Goal: Task Accomplishment & Management: Manage account settings

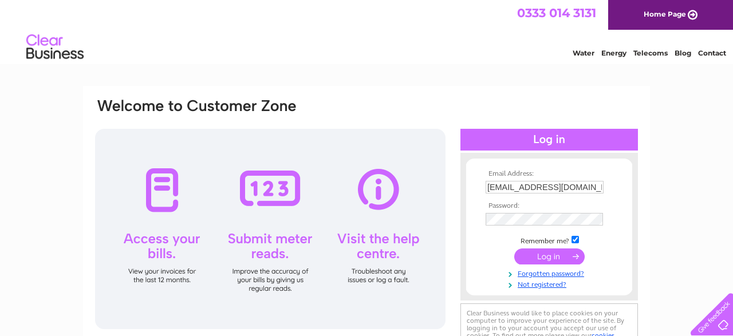
click at [541, 260] on input "submit" at bounding box center [549, 256] width 70 height 16
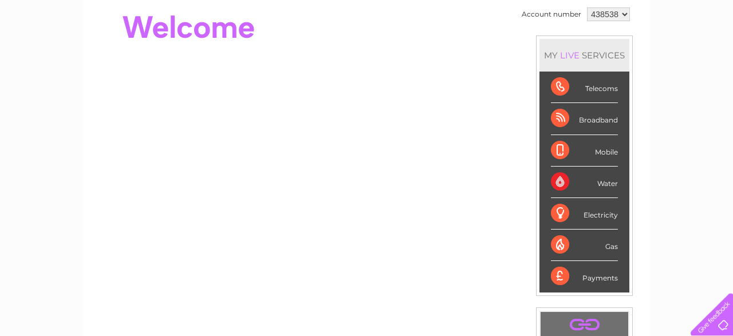
scroll to position [117, 0]
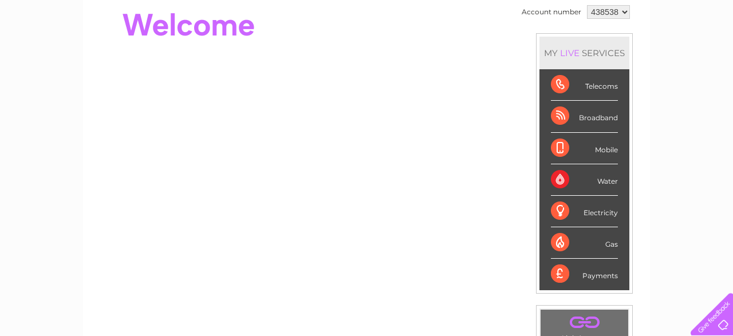
click at [596, 80] on div "Telecoms" at bounding box center [584, 84] width 67 height 31
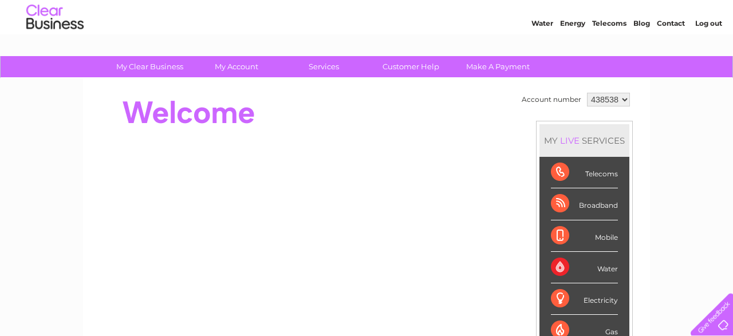
scroll to position [28, 0]
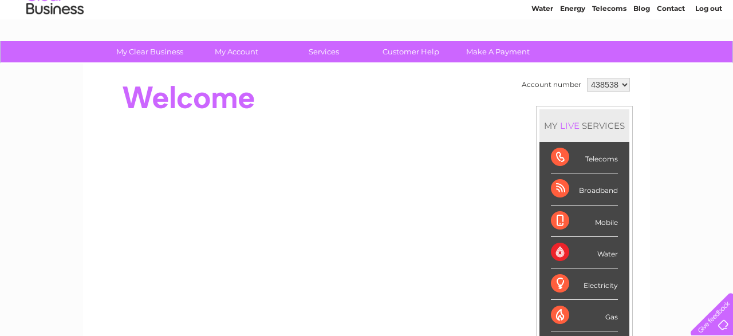
scroll to position [41, 0]
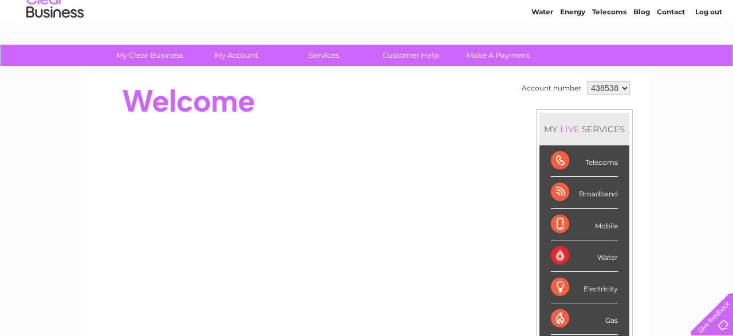
click at [587, 81] on select "438538" at bounding box center [608, 88] width 43 height 14
click option "438538" at bounding box center [0, 0] width 0 height 0
click at [402, 58] on link "Customer Help" at bounding box center [410, 55] width 94 height 21
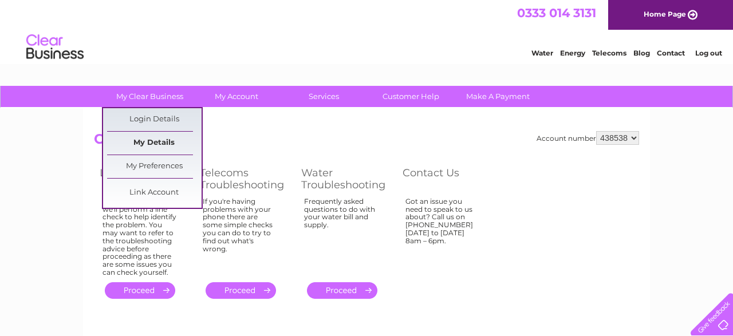
click at [149, 137] on link "My Details" at bounding box center [154, 143] width 94 height 23
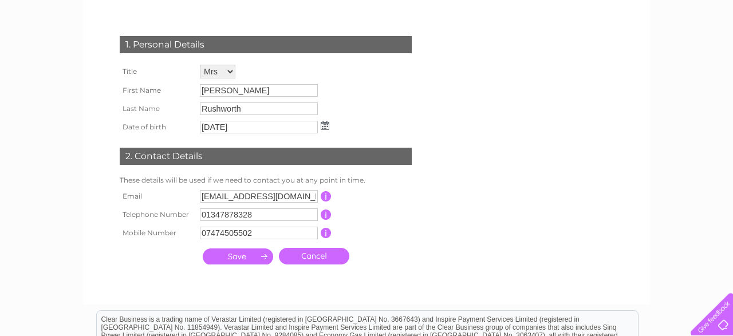
scroll to position [57, 0]
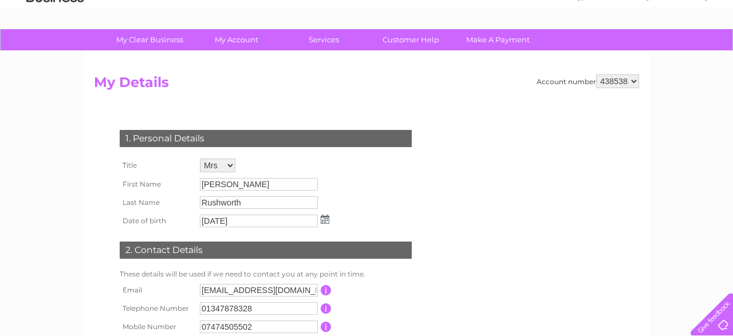
click at [298, 176] on td "Lisa" at bounding box center [264, 184] width 135 height 18
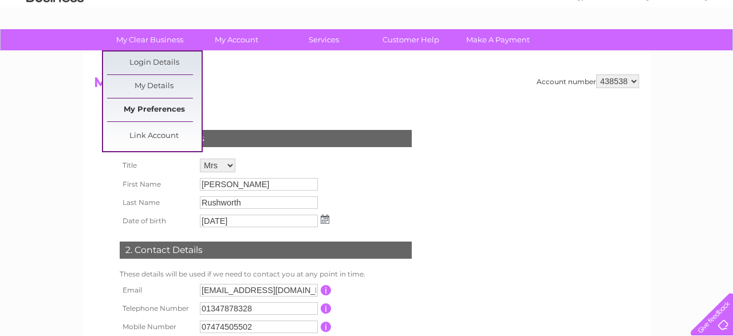
click at [151, 108] on link "My Preferences" at bounding box center [154, 109] width 94 height 23
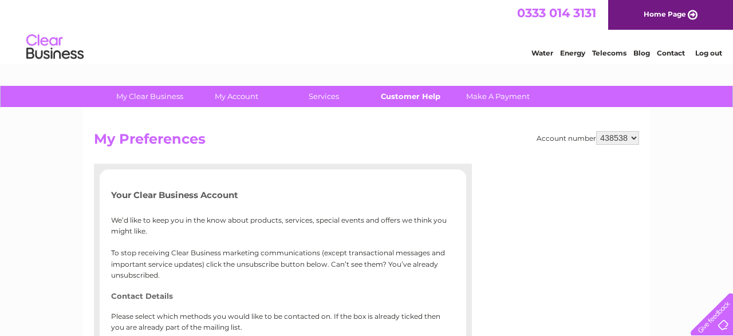
click at [413, 98] on link "Customer Help" at bounding box center [410, 96] width 94 height 21
